Goal: Navigation & Orientation: Find specific page/section

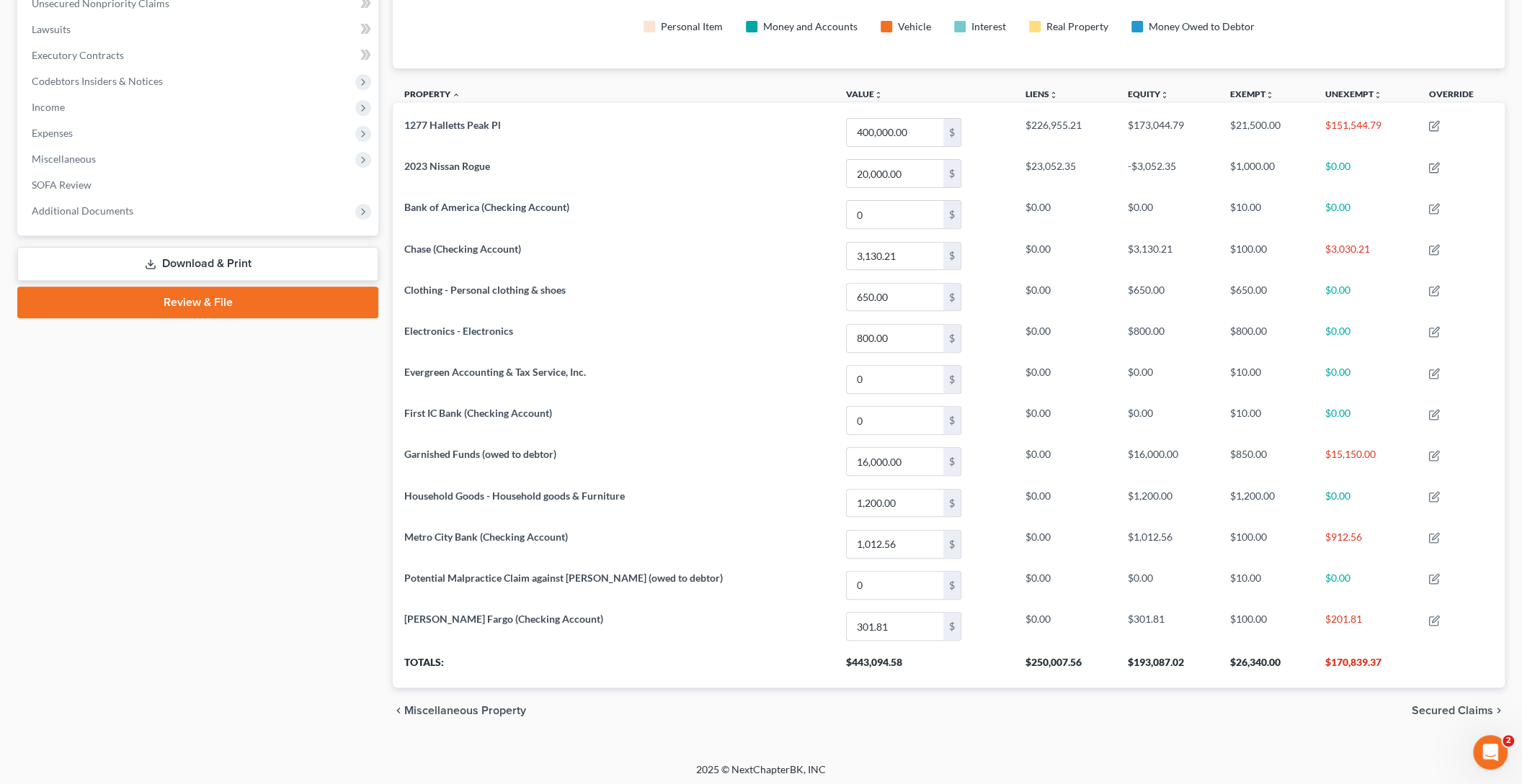
click at [249, 465] on div "Case Dashboard Payments Invoices Payments Payments Credit Report Client Profile" at bounding box center [198, 253] width 376 height 962
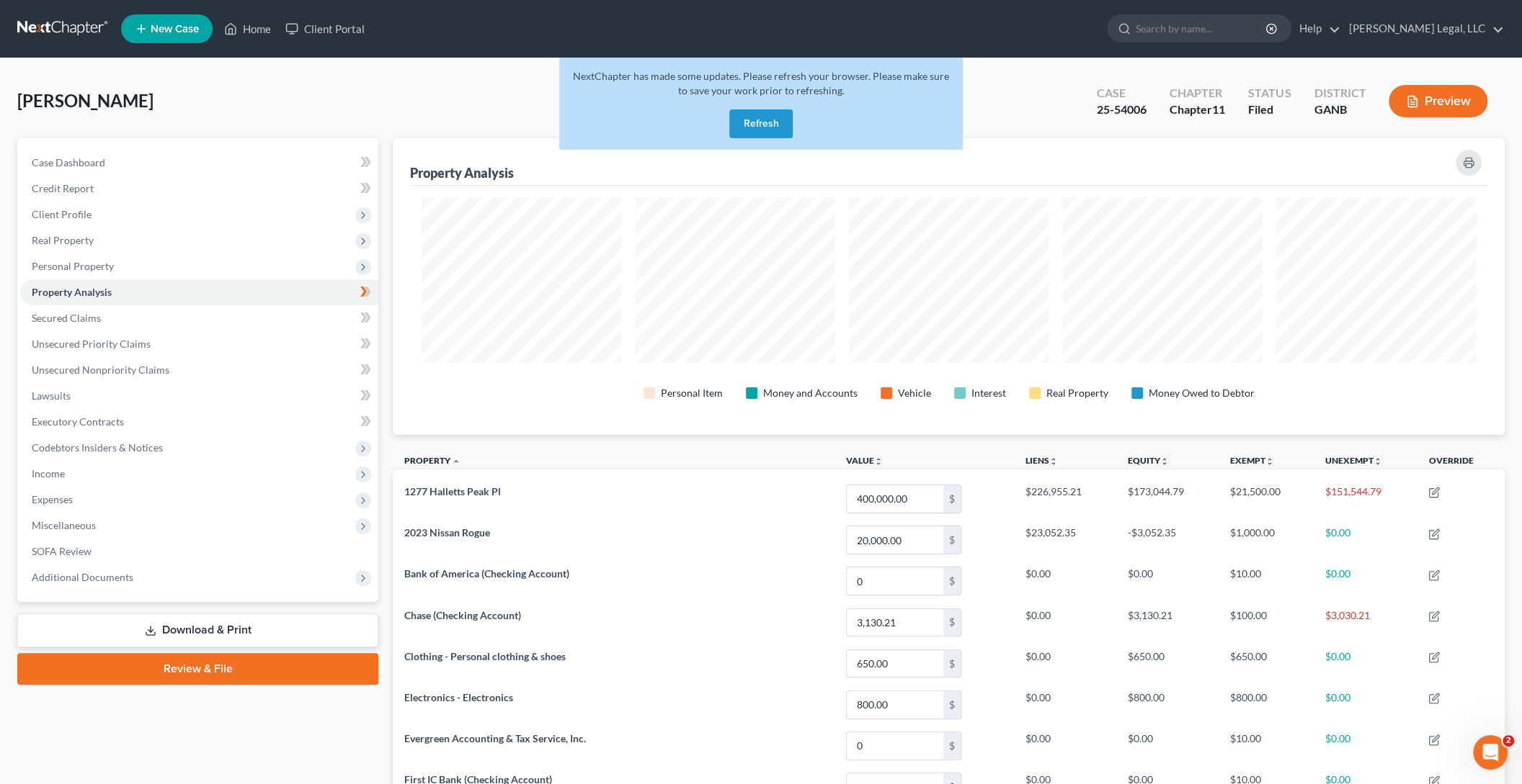
click at [59, 39] on link at bounding box center [63, 29] width 92 height 26
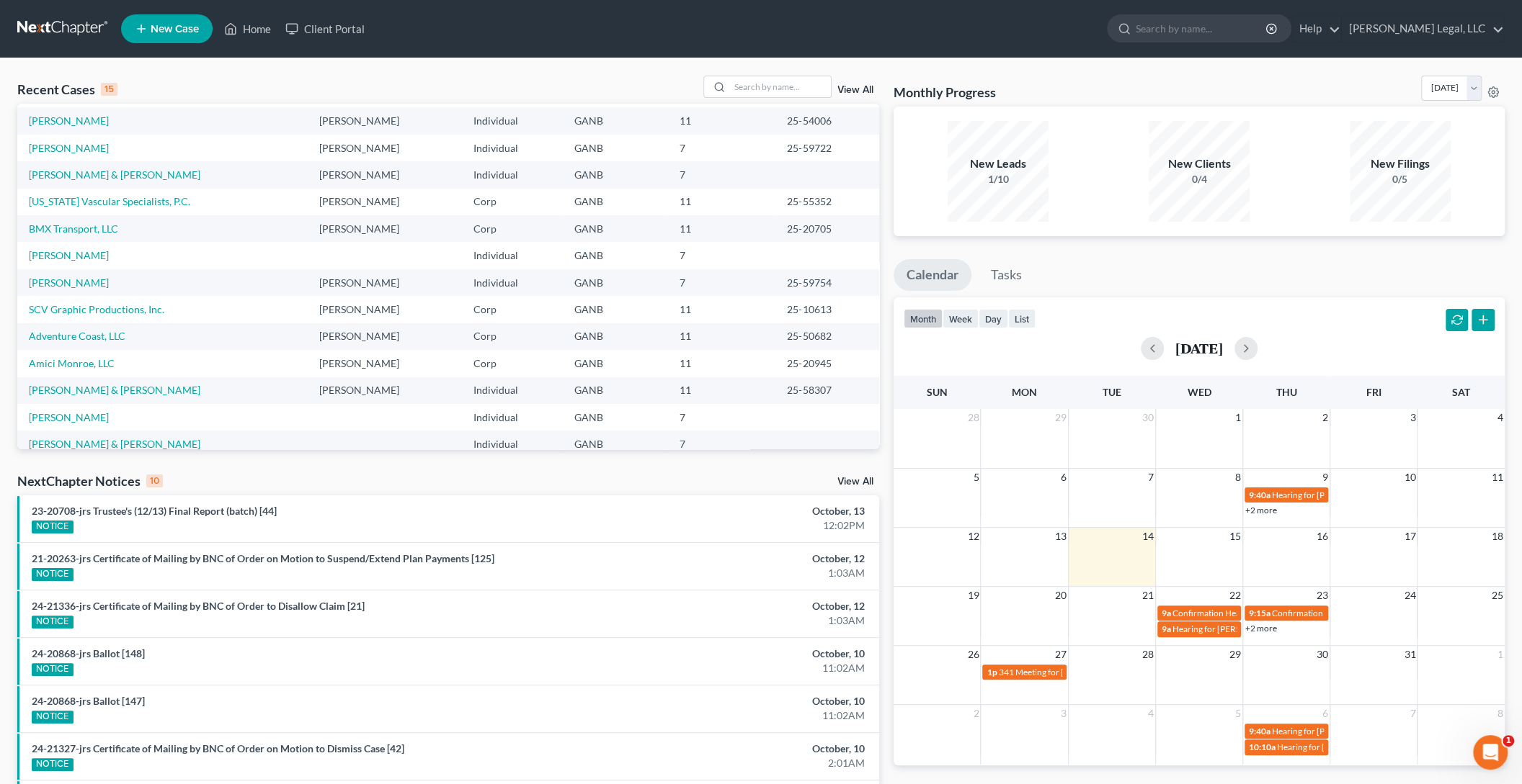
scroll to position [25, 0]
click at [138, 313] on link "SCV Graphic Productions, Inc." at bounding box center [96, 309] width 135 height 12
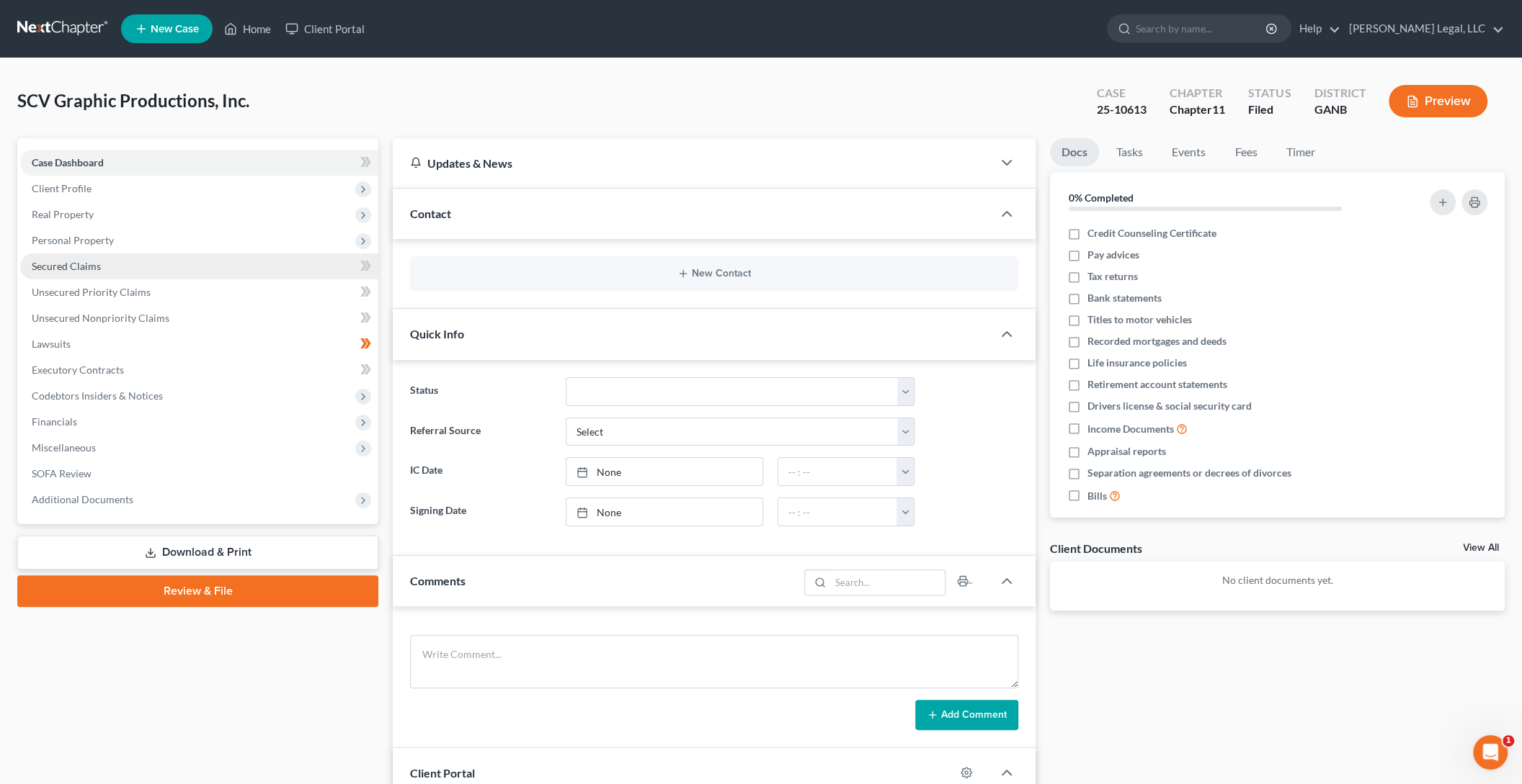
click at [106, 265] on link "Secured Claims" at bounding box center [200, 267] width 358 height 26
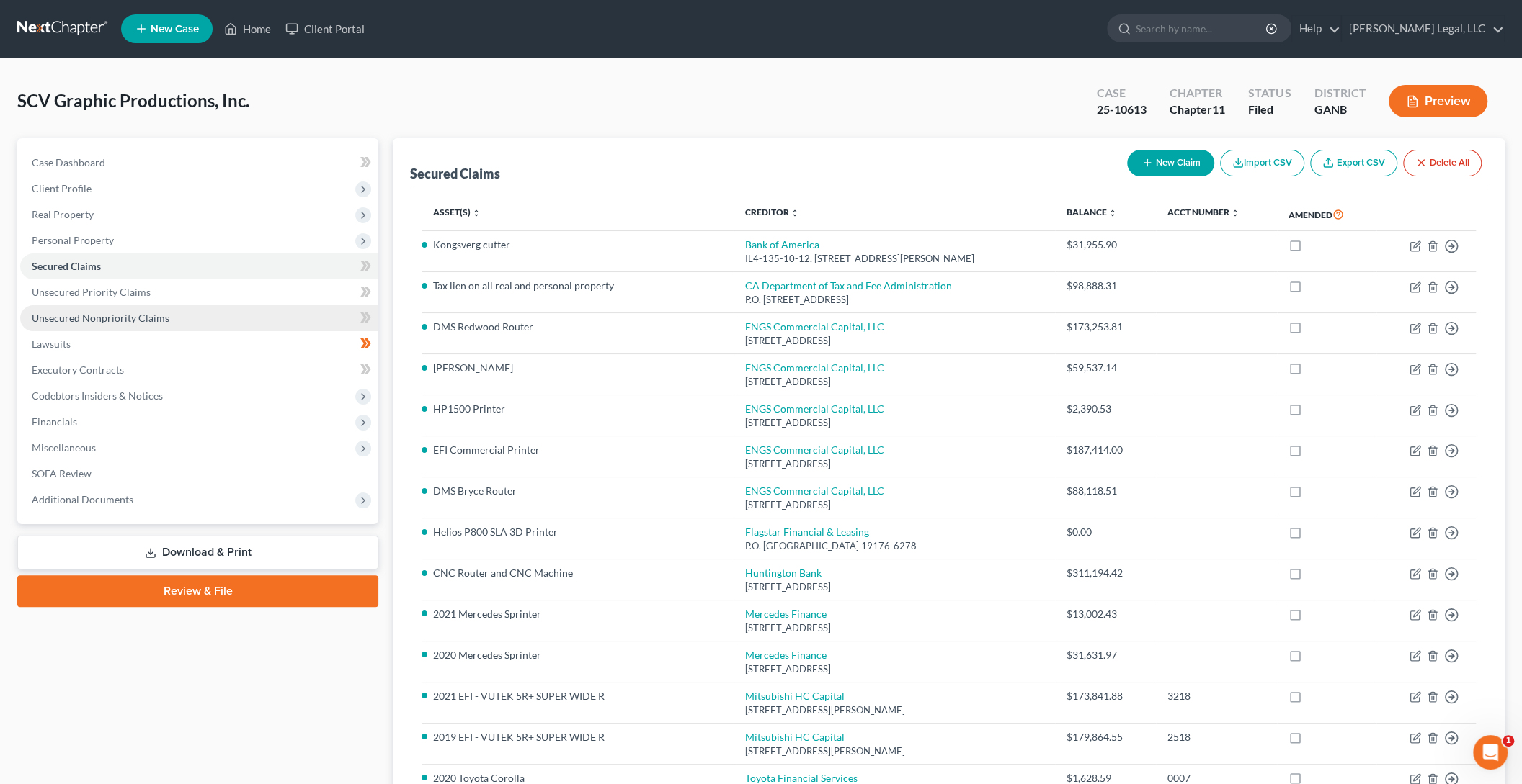
click at [157, 318] on span "Unsecured Nonpriority Claims" at bounding box center [101, 318] width 138 height 12
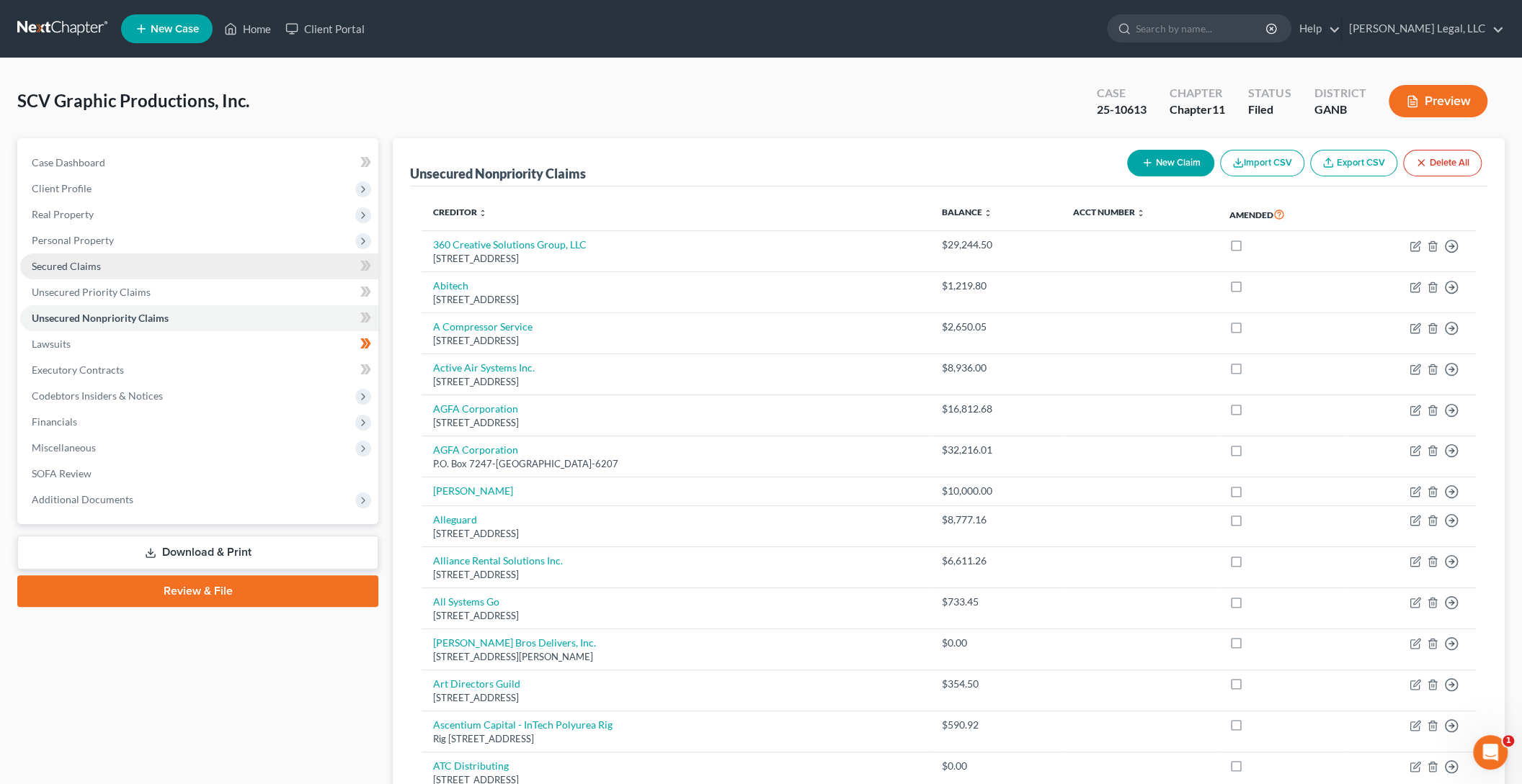
click at [115, 271] on link "Secured Claims" at bounding box center [200, 267] width 358 height 26
